Goal: Task Accomplishment & Management: Use online tool/utility

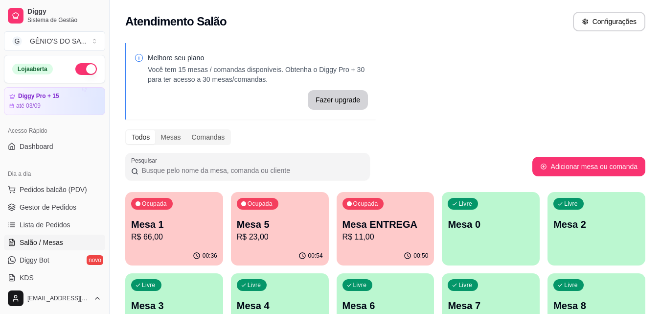
click at [172, 237] on p "R$ 66,00" at bounding box center [174, 237] width 86 height 12
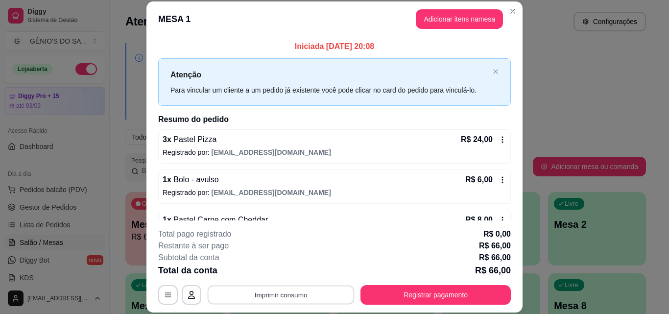
click at [314, 289] on button "Imprimir consumo" at bounding box center [281, 294] width 147 height 19
click at [286, 274] on button "Impressora" at bounding box center [280, 272] width 71 height 16
click at [272, 294] on button "Imprimir consumo" at bounding box center [281, 294] width 147 height 19
click at [274, 266] on button "Impressora" at bounding box center [280, 272] width 71 height 16
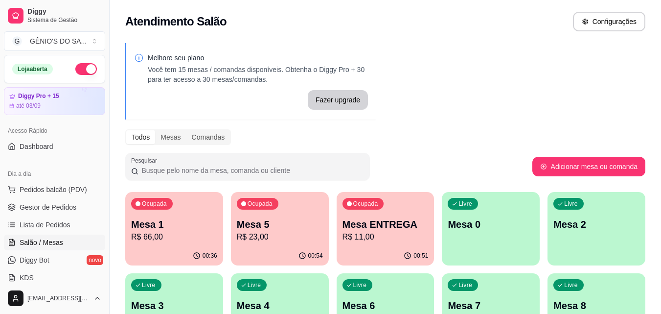
drag, startPoint x: 106, startPoint y: 119, endPoint x: 100, endPoint y: 126, distance: 9.0
click at [100, 126] on div "Diggy Sistema de Gestão G GÊNIO'S DO SA ... Loja aberta Diggy Pro + 15 até 03/0…" at bounding box center [54, 157] width 109 height 314
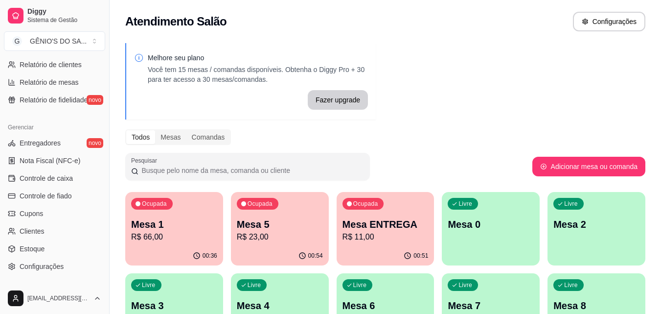
scroll to position [336, 0]
click at [29, 262] on span "Configurações" at bounding box center [42, 265] width 44 height 10
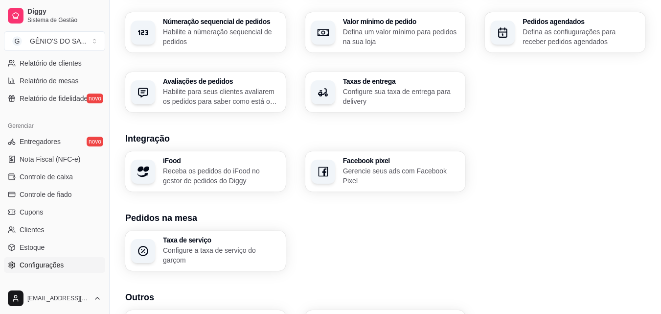
scroll to position [312, 0]
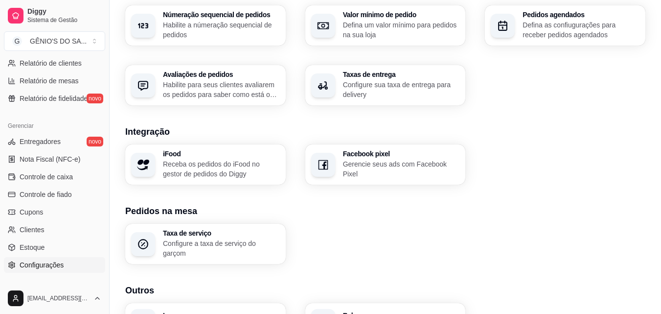
click at [197, 312] on h3 "Impressora" at bounding box center [221, 315] width 117 height 7
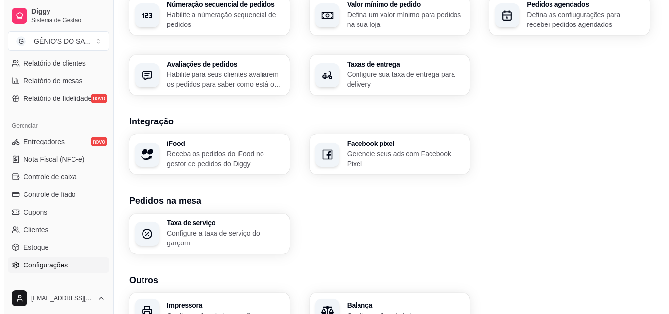
scroll to position [372, 0]
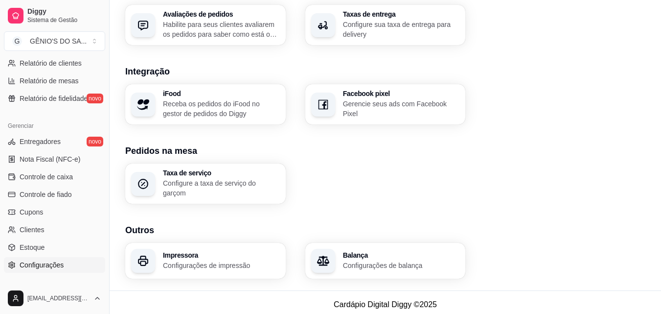
click at [180, 252] on h3 "Impressora" at bounding box center [221, 255] width 117 height 7
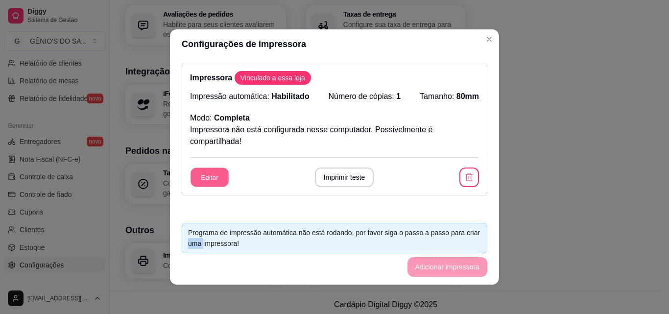
click at [194, 171] on button "Editar" at bounding box center [209, 177] width 38 height 19
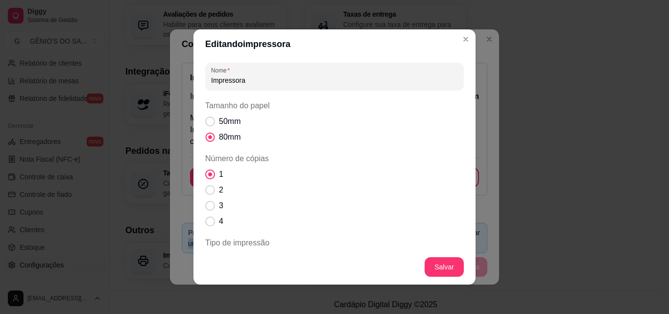
click at [212, 133] on label "80mm" at bounding box center [222, 137] width 43 height 20
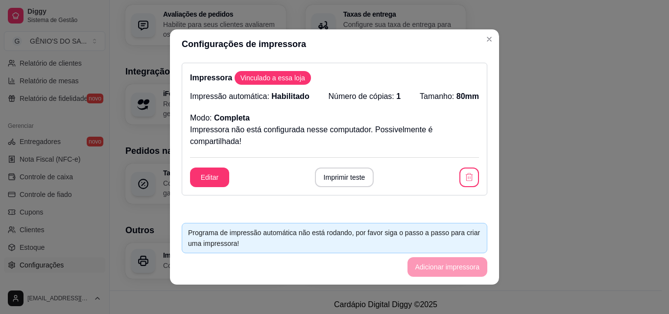
click at [299, 247] on div "Programa de impressão automática não está rodando, por favor siga o passo a pas…" at bounding box center [334, 238] width 293 height 22
click at [435, 266] on footer "Programa de impressão automática não está rodando, por favor siga o passo a pas…" at bounding box center [334, 250] width 329 height 70
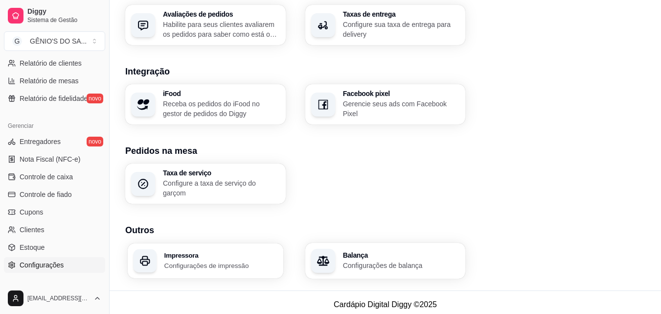
click at [179, 252] on h3 "Impressora" at bounding box center [221, 255] width 113 height 7
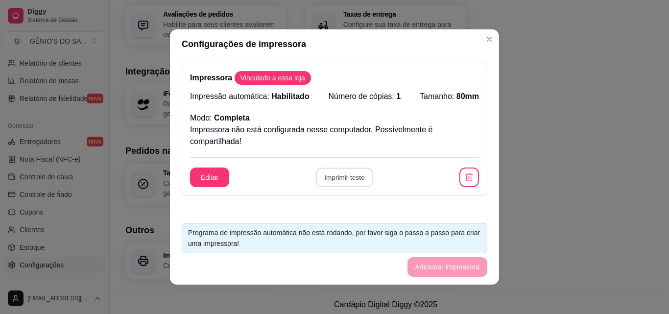
click at [341, 177] on button "Imprimir teste" at bounding box center [343, 177] width 57 height 19
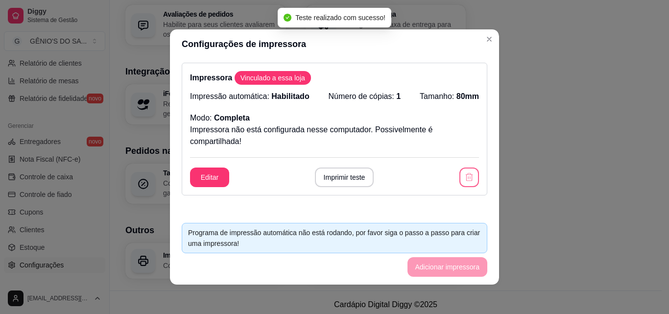
click at [464, 173] on icon "button" at bounding box center [469, 177] width 10 height 10
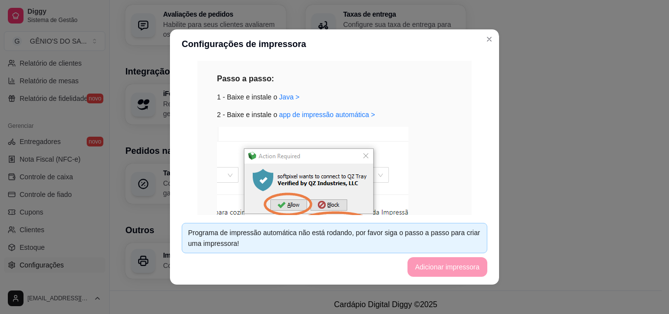
scroll to position [118, 0]
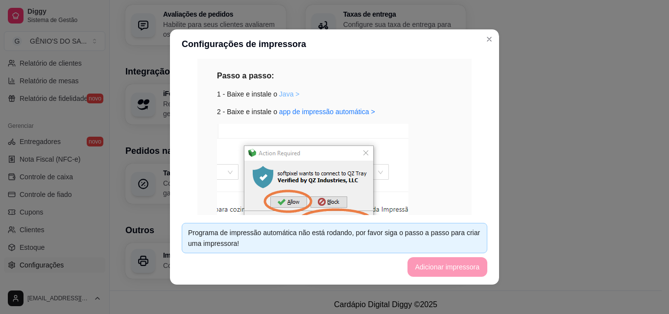
click at [282, 94] on link "Java >" at bounding box center [289, 94] width 21 height 8
click at [300, 110] on link "app de impressão automática >" at bounding box center [327, 112] width 96 height 8
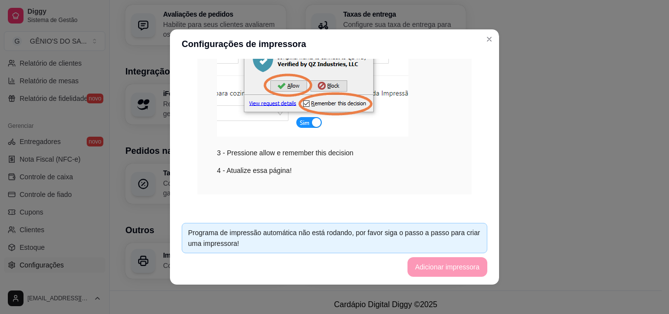
scroll to position [240, 0]
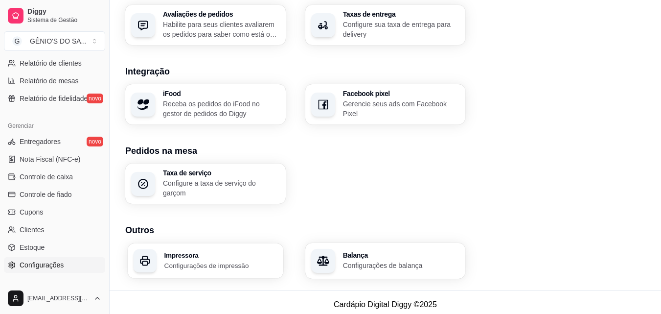
click at [206, 260] on p "Configurações de impressão" at bounding box center [221, 264] width 113 height 9
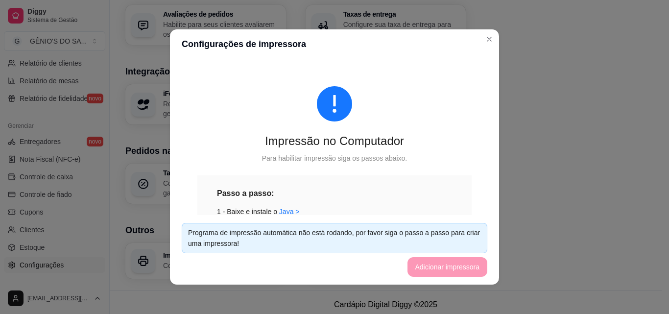
drag, startPoint x: 495, startPoint y: 87, endPoint x: 490, endPoint y: 91, distance: 7.0
click at [490, 91] on div "Impressão no Computador Para habilitar impressão siga os passos abaixo. Passo a…" at bounding box center [334, 137] width 329 height 156
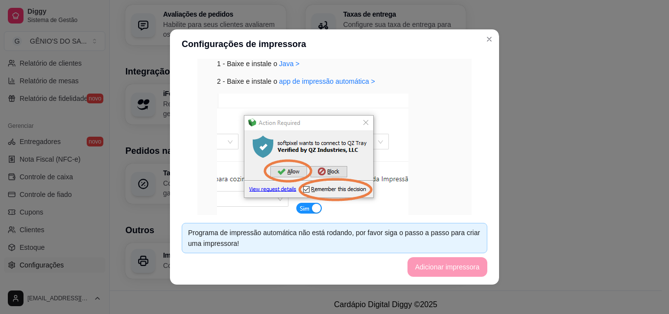
scroll to position [150, 0]
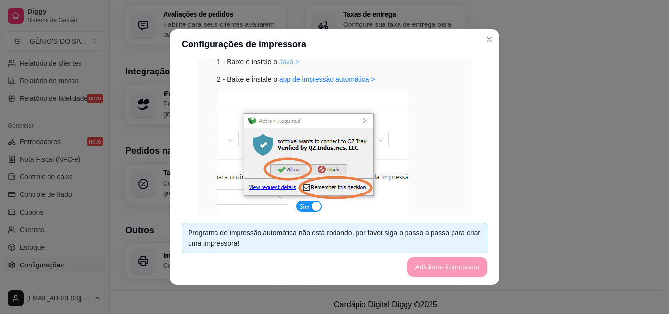
drag, startPoint x: 283, startPoint y: 59, endPoint x: 401, endPoint y: 94, distance: 123.3
click at [283, 59] on link "Java >" at bounding box center [289, 62] width 21 height 8
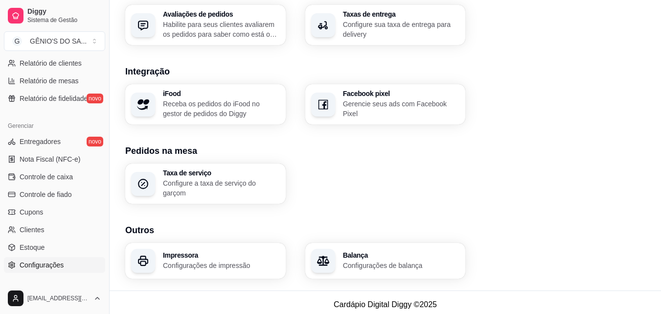
click at [191, 252] on h3 "Impressora" at bounding box center [221, 255] width 117 height 7
click at [188, 252] on h3 "Impressora" at bounding box center [221, 255] width 113 height 7
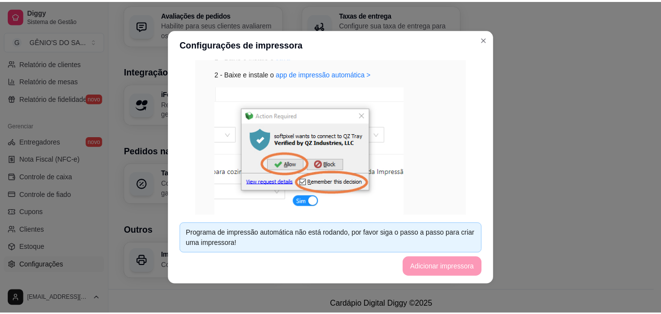
scroll to position [240, 0]
